Goal: Find specific page/section: Find specific page/section

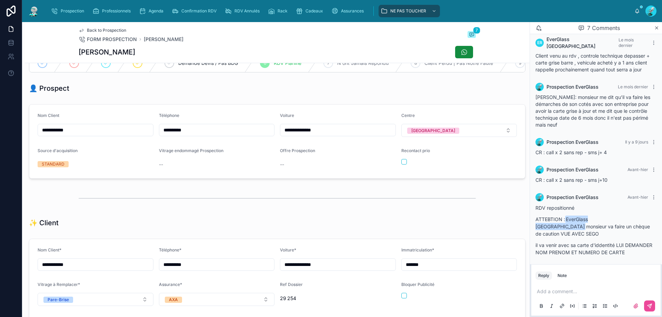
scroll to position [69, 0]
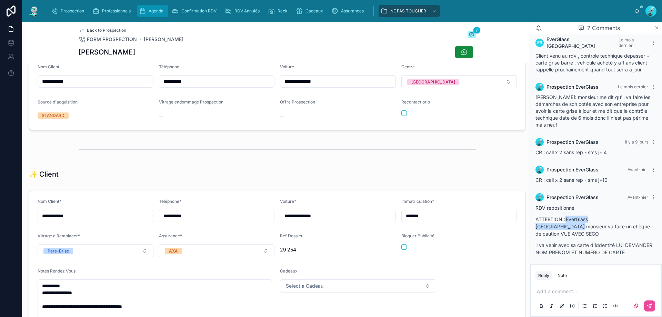
click at [159, 10] on span "Agenda" at bounding box center [156, 11] width 15 height 6
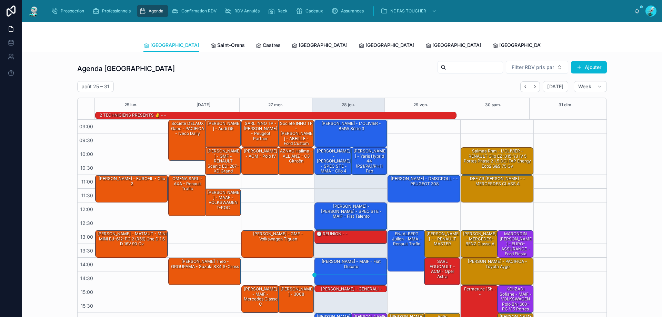
scroll to position [45, 0]
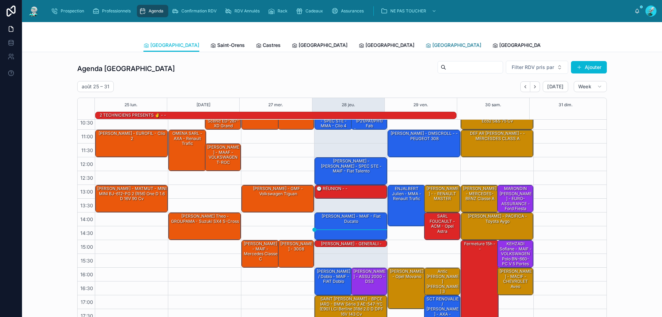
click at [432, 44] on span "[GEOGRAPHIC_DATA]" at bounding box center [456, 45] width 49 height 7
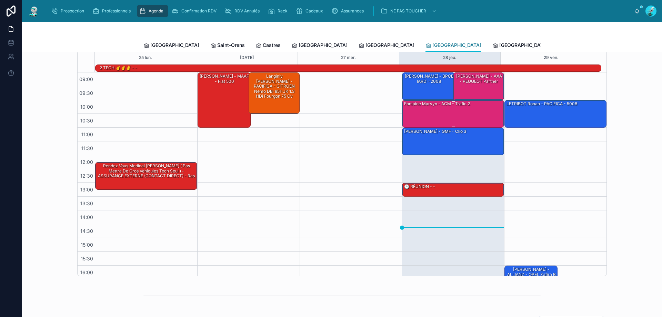
scroll to position [46, 0]
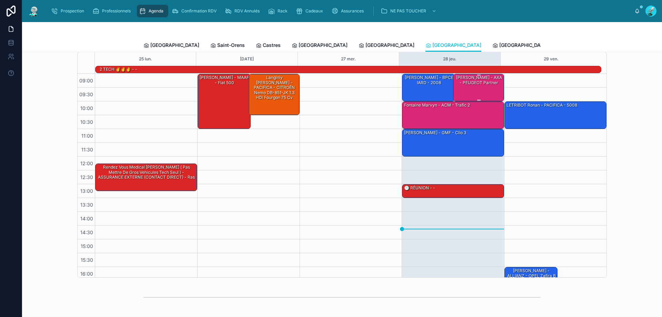
click at [477, 78] on div "[PERSON_NAME] - AXA - PEUGEOT Partner" at bounding box center [478, 79] width 49 height 11
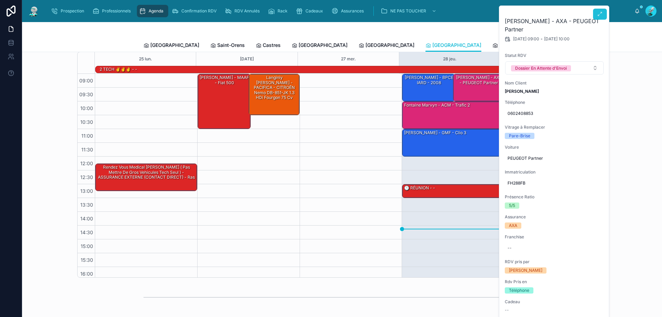
click at [602, 12] on icon at bounding box center [600, 14] width 6 height 6
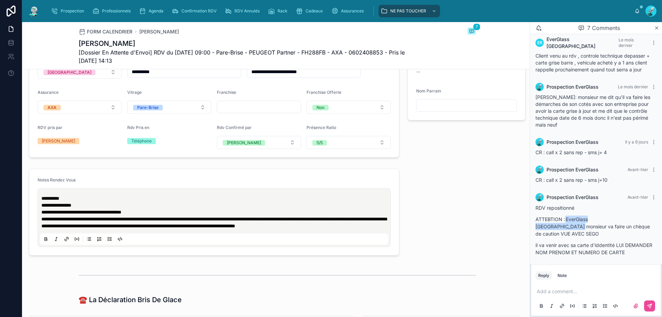
scroll to position [299, 0]
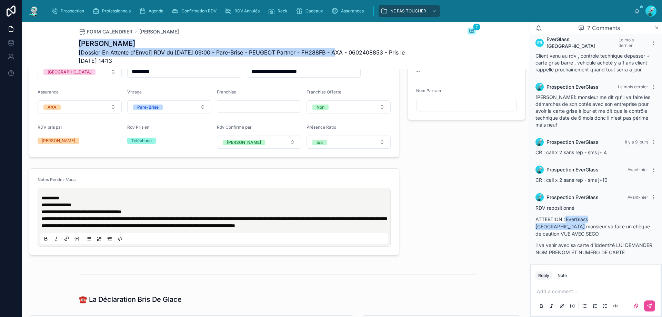
drag, startPoint x: 313, startPoint y: 53, endPoint x: 93, endPoint y: 50, distance: 219.2
click at [75, 44] on div "FORM CALENDRIER [PERSON_NAME] 7 [PERSON_NAME] [Dossier En Attente d'Envoi] RDV …" at bounding box center [277, 45] width 505 height 47
copy div "[PERSON_NAME] [Dossier En Attente d'Envoi] RDV du [DATE] 09:00 - Pare-Brise - P…"
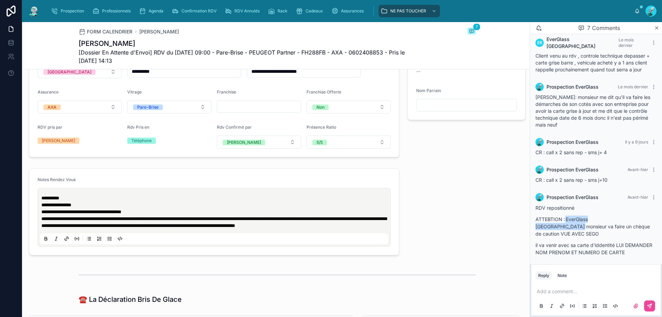
click at [559, 295] on div "Add a comment..." at bounding box center [595, 298] width 121 height 29
click at [560, 290] on p at bounding box center [597, 291] width 121 height 7
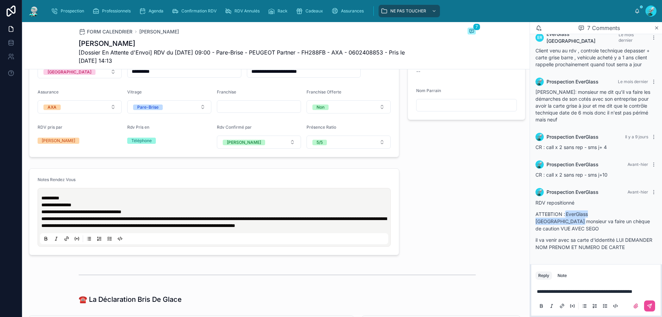
scroll to position [127, 0]
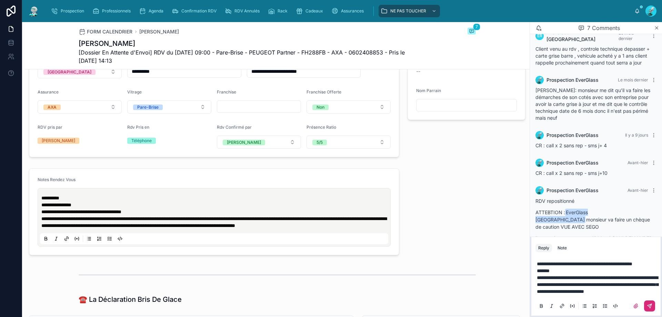
click at [650, 302] on button at bounding box center [649, 305] width 11 height 11
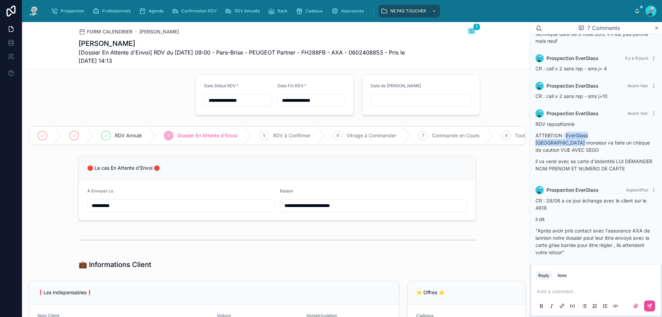
scroll to position [0, 0]
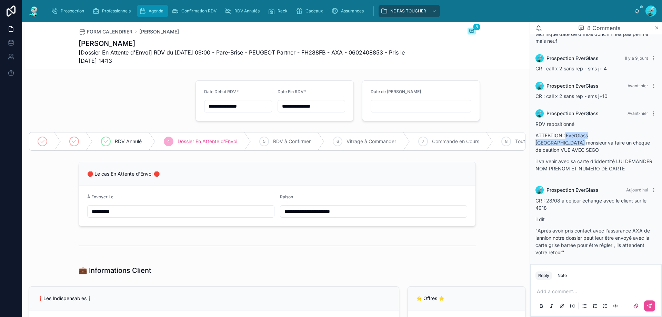
click at [164, 12] on div "Agenda" at bounding box center [152, 11] width 27 height 11
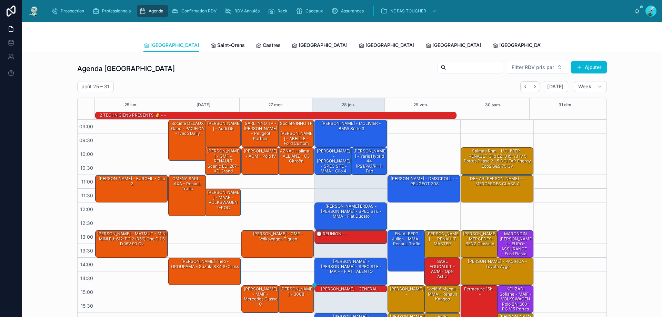
scroll to position [45, 0]
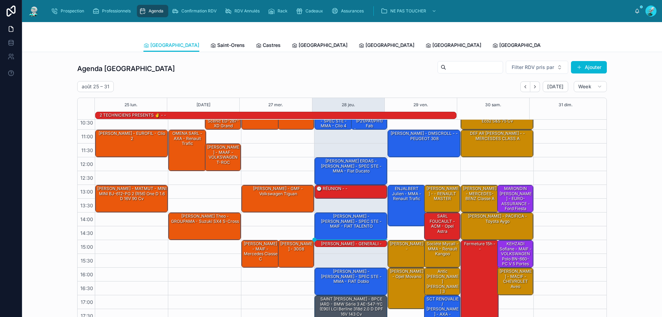
click at [87, 35] on div "[GEOGRAPHIC_DATA] [GEOGRAPHIC_DATA] Saint-Orens Castres [GEOGRAPHIC_DATA] [GEOG…" at bounding box center [342, 37] width 640 height 30
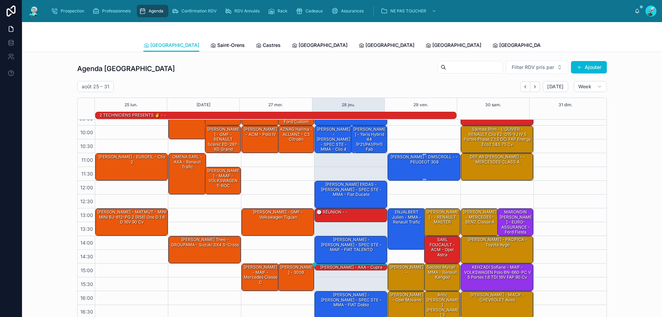
scroll to position [0, 0]
